Goal: Task Accomplishment & Management: Use online tool/utility

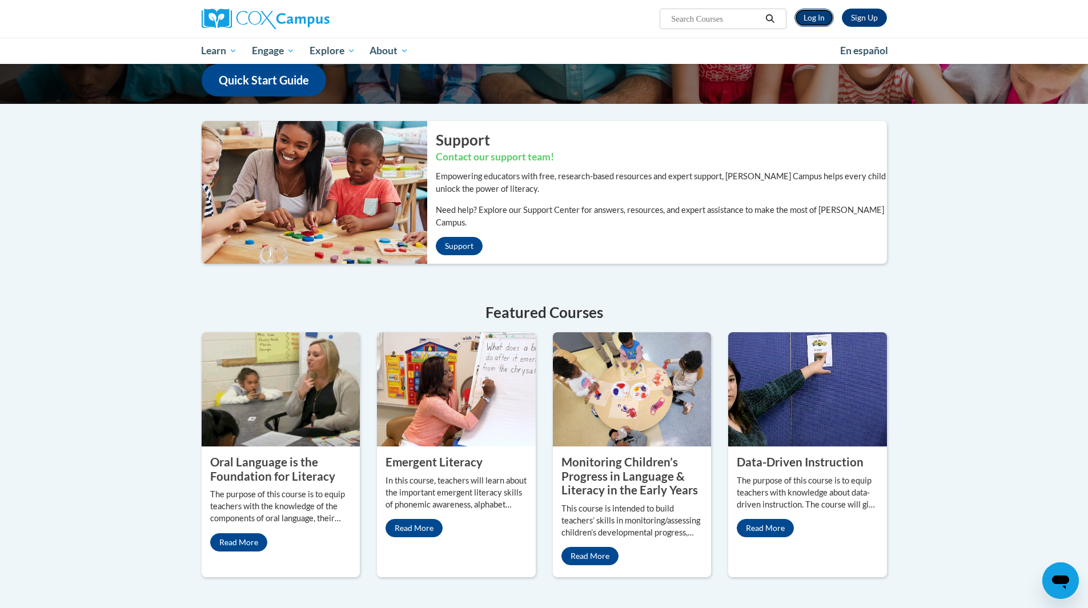
click at [811, 16] on link "Log In" at bounding box center [814, 18] width 39 height 18
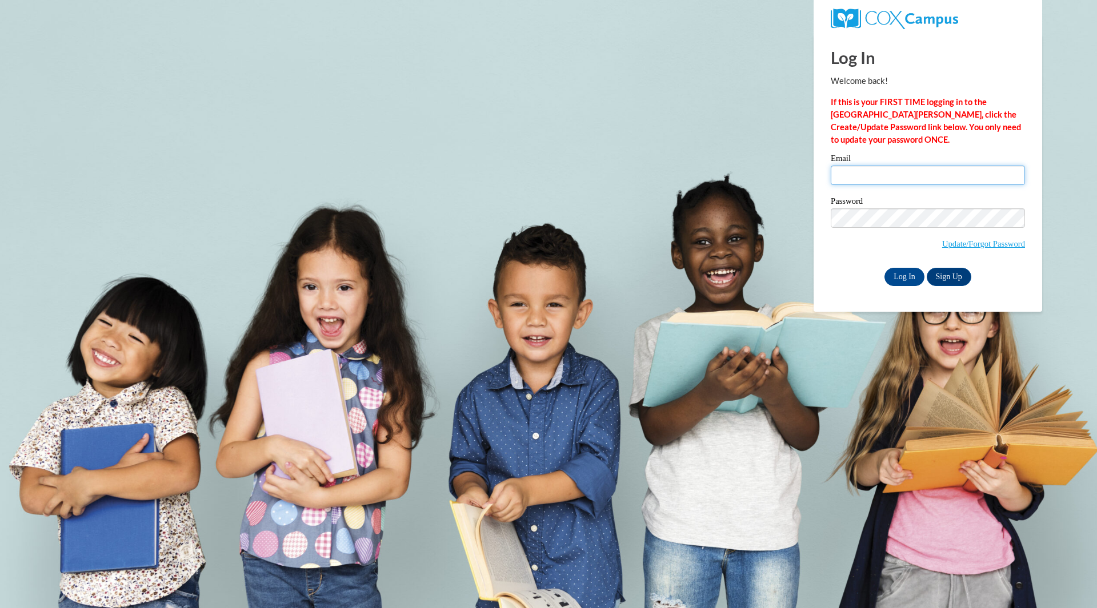
click at [846, 180] on input "Email" at bounding box center [927, 175] width 194 height 19
type input "Susan.Spiegelberg@dhs.wisconsin.gov"
click at [884, 268] on input "Log In" at bounding box center [904, 277] width 40 height 18
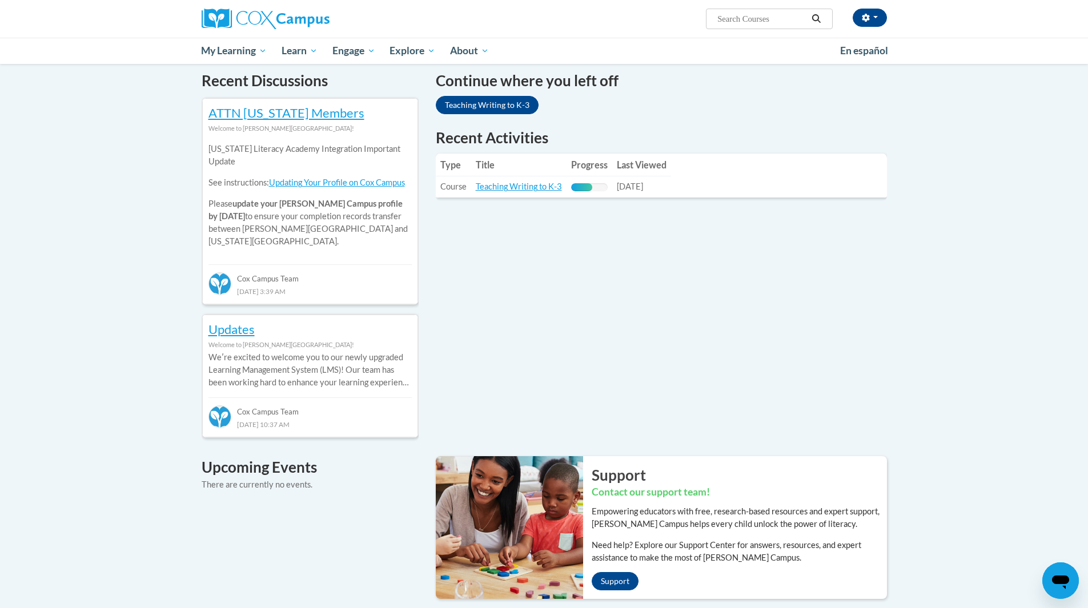
scroll to position [89, 0]
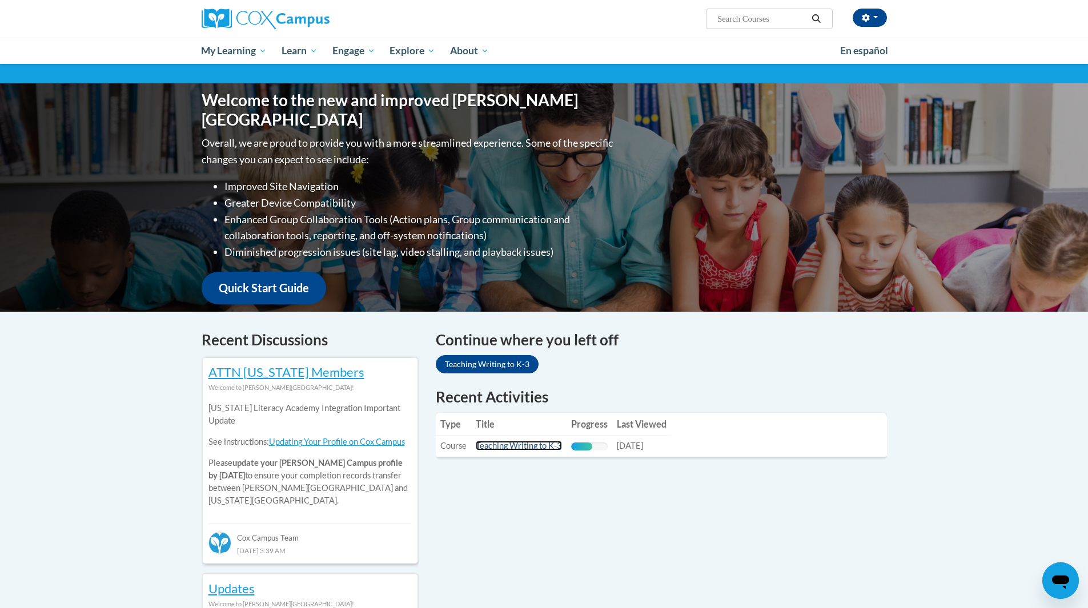
click at [523, 444] on link "Teaching Writing to K-3" at bounding box center [519, 446] width 86 height 10
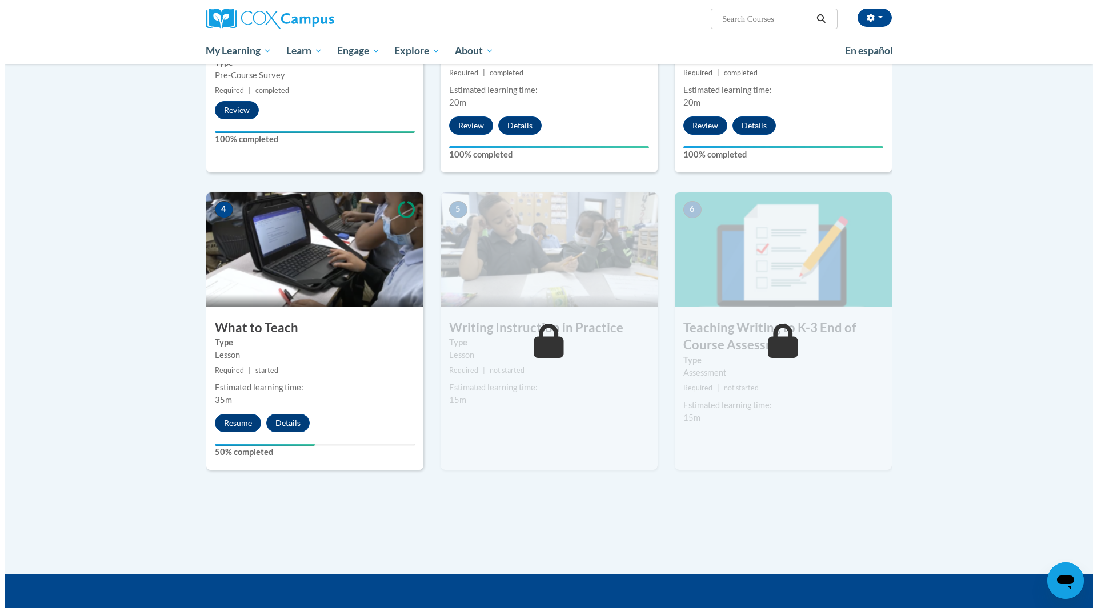
scroll to position [514, 0]
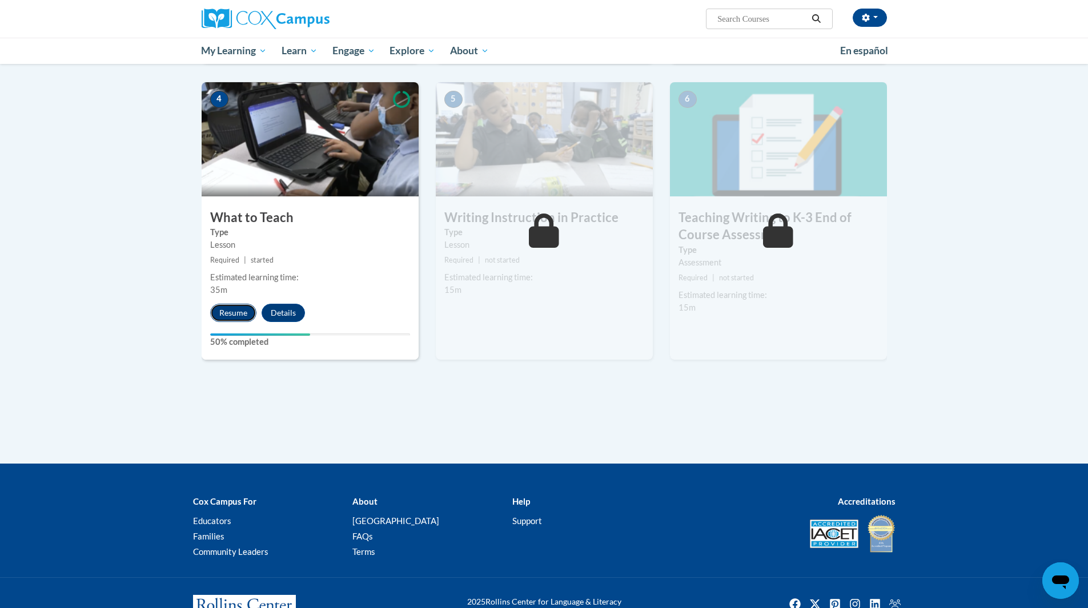
click at [230, 318] on button "Resume" at bounding box center [233, 313] width 46 height 18
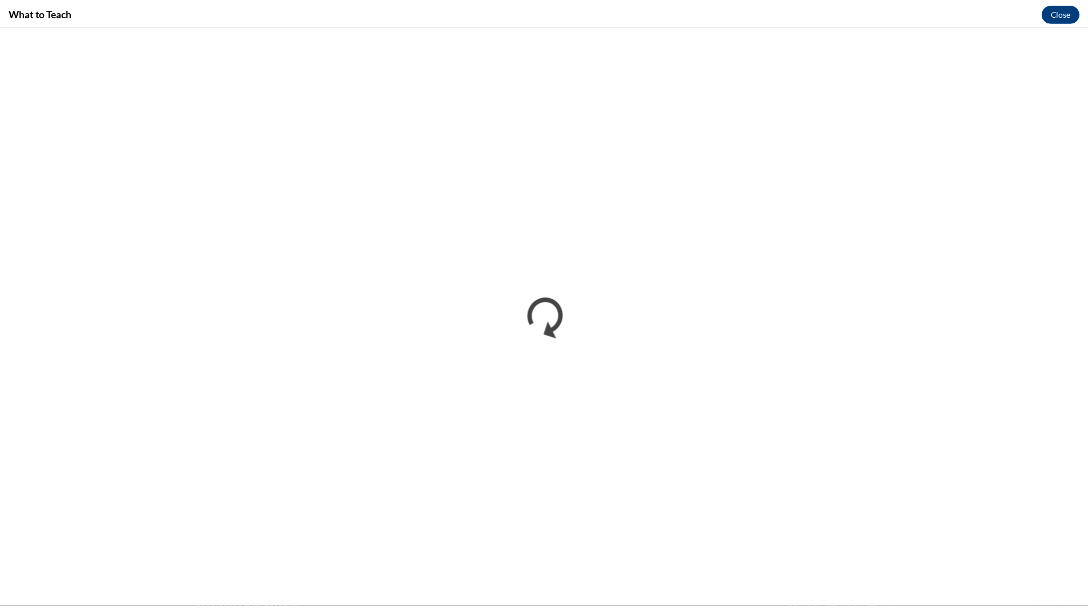
scroll to position [0, 0]
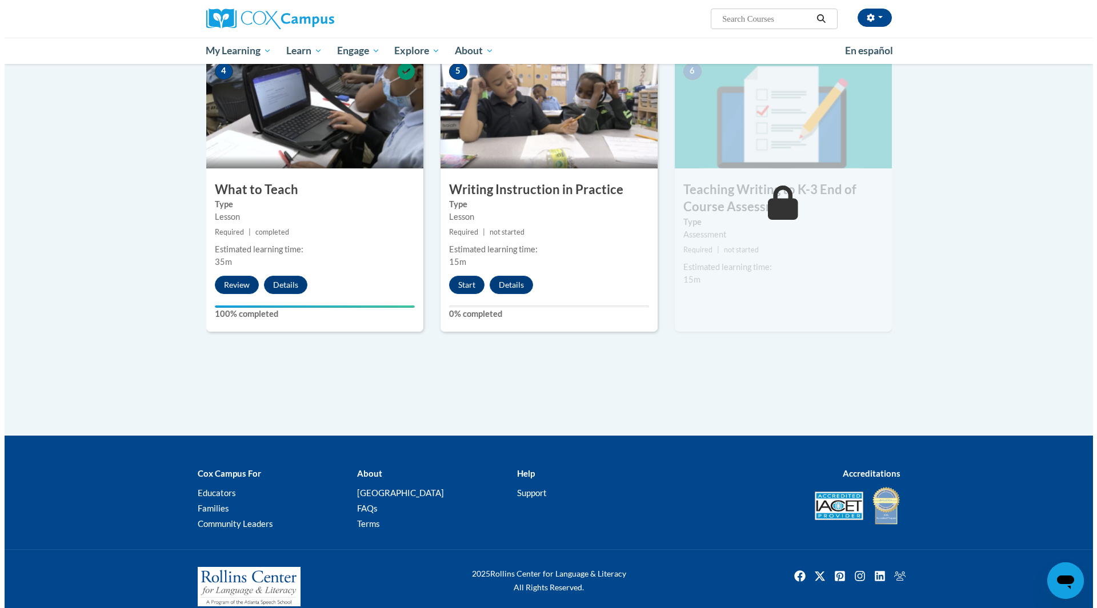
scroll to position [557, 0]
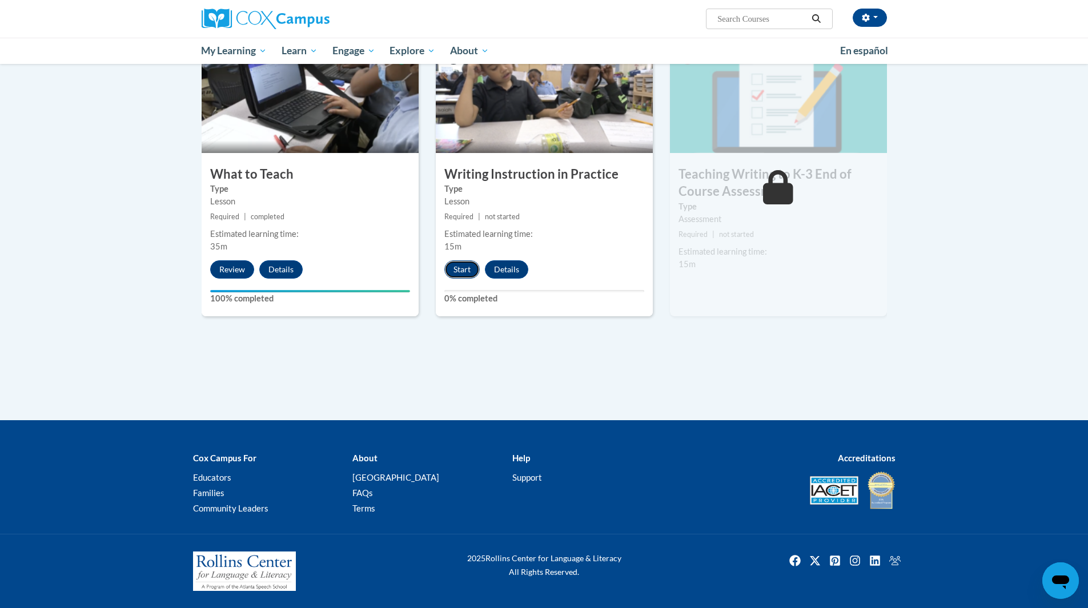
click at [462, 271] on button "Start" at bounding box center [461, 269] width 35 height 18
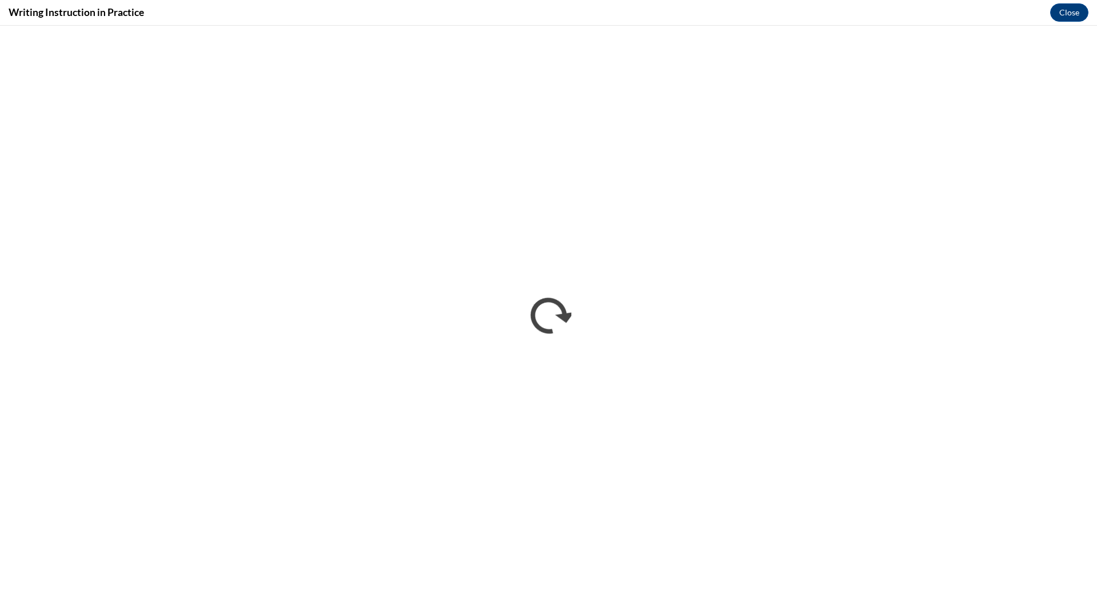
scroll to position [0, 0]
